Goal: Task Accomplishment & Management: Manage account settings

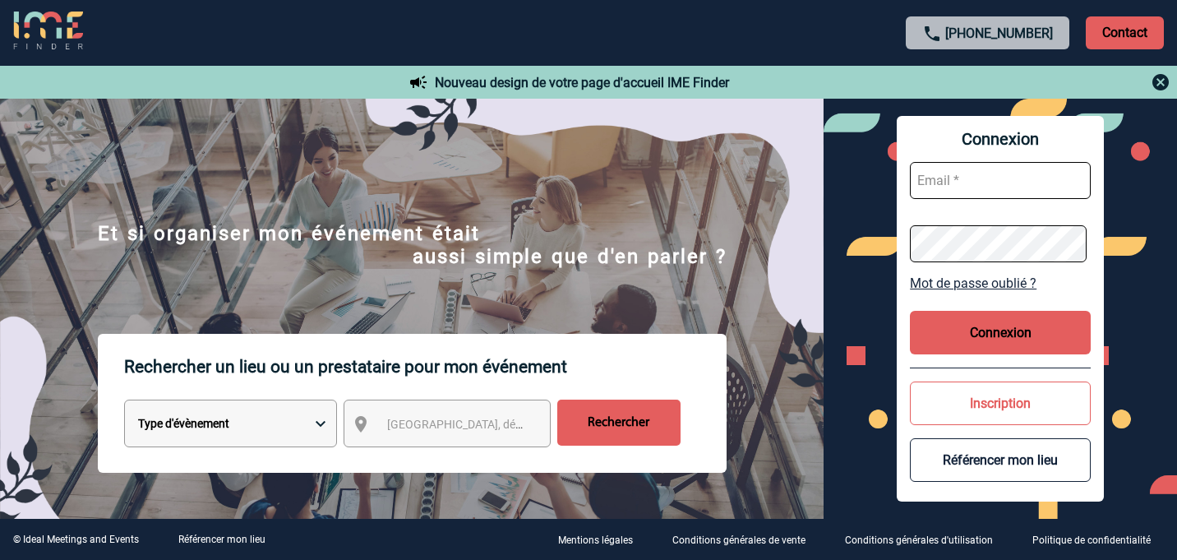
click at [1002, 182] on input "text" at bounding box center [1000, 180] width 181 height 37
type input "[EMAIL_ADDRESS][DOMAIN_NAME]"
click at [972, 334] on button "Connexion" at bounding box center [1000, 333] width 181 height 44
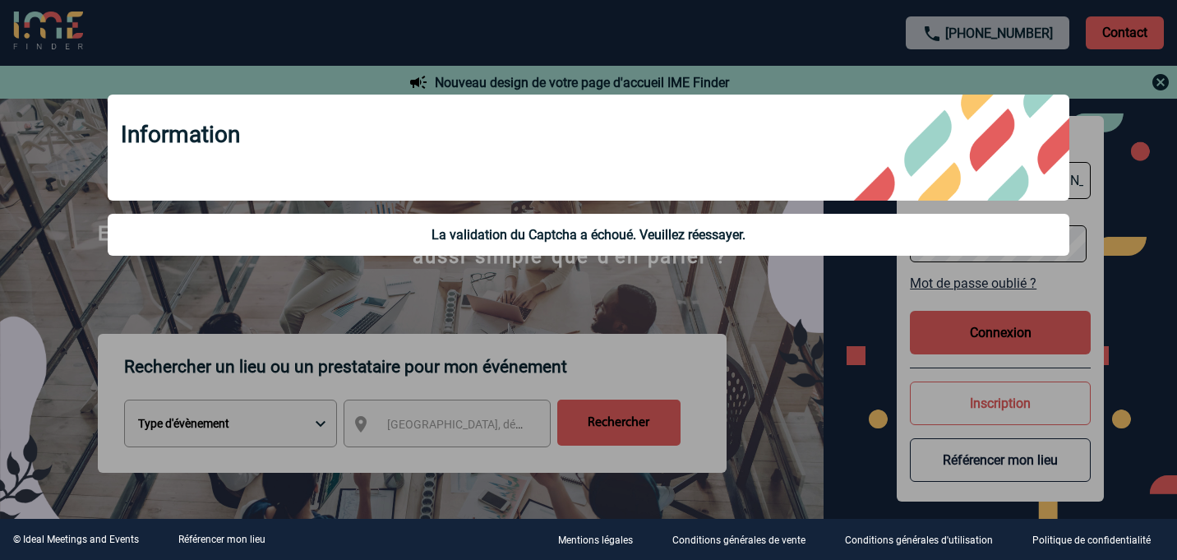
click at [683, 236] on div "La validation du Captcha a échoué. Veuillez réessayer." at bounding box center [588, 235] width 935 height 16
click at [826, 306] on div at bounding box center [588, 280] width 1177 height 560
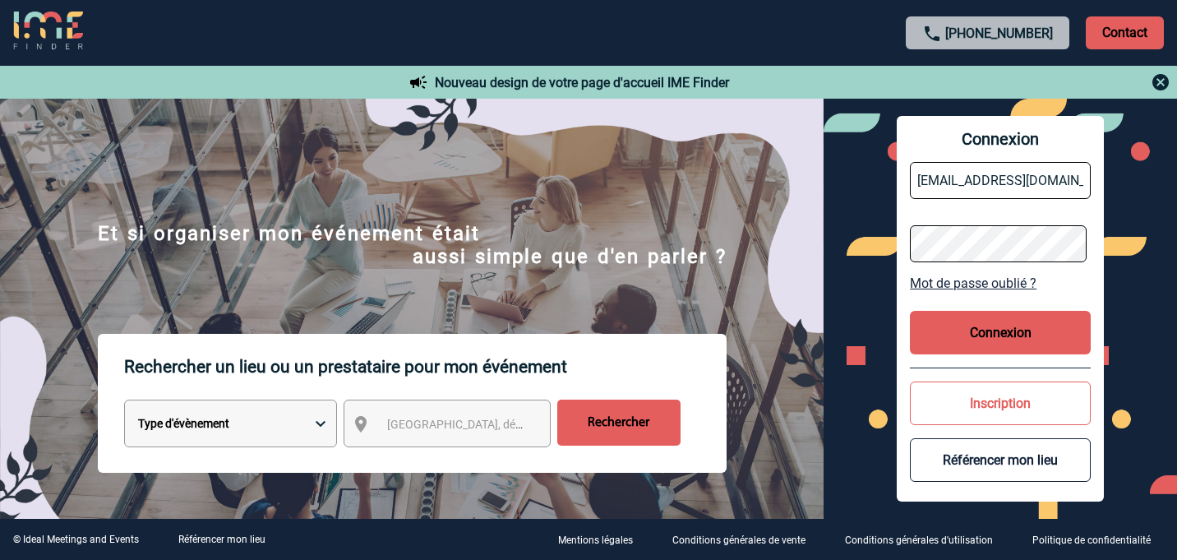
click at [964, 327] on button "Connexion" at bounding box center [1000, 333] width 181 height 44
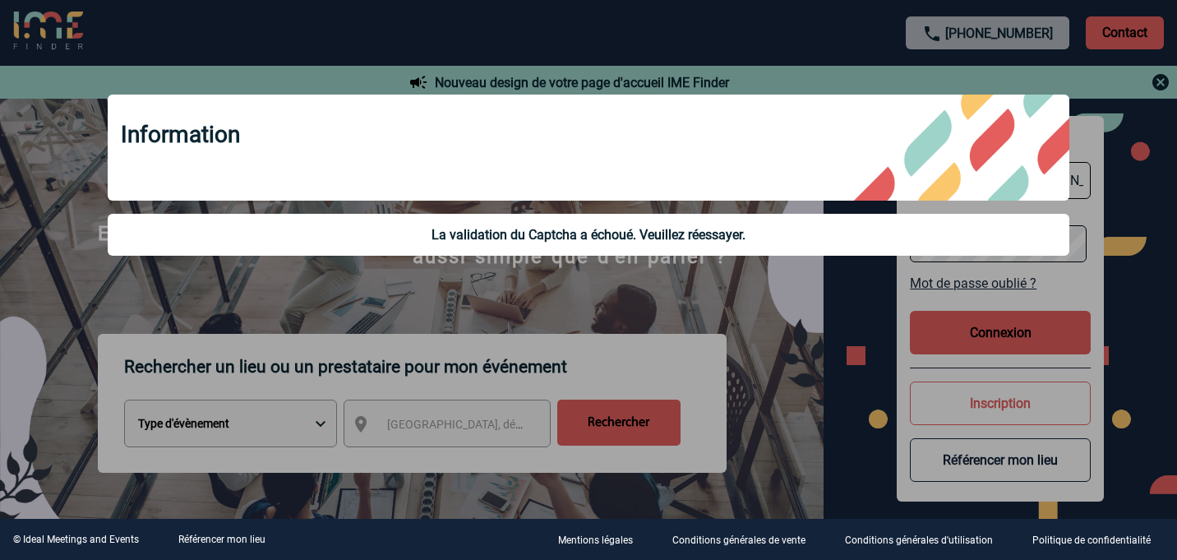
click at [875, 291] on div at bounding box center [588, 280] width 1177 height 560
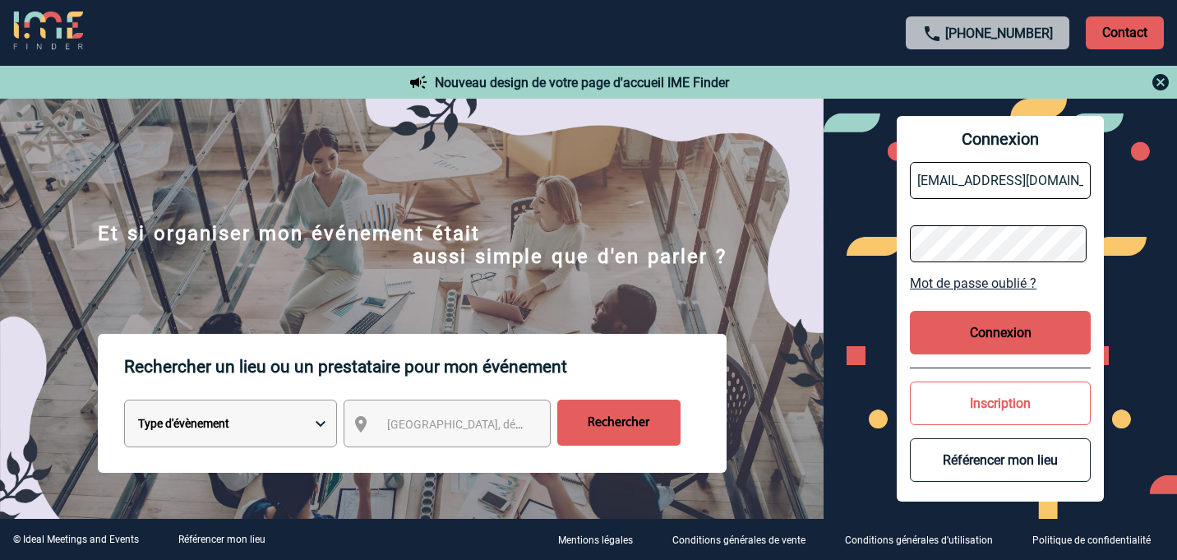
click at [1038, 330] on button "Connexion" at bounding box center [1000, 333] width 181 height 44
